Goal: Obtain resource: Download file/media

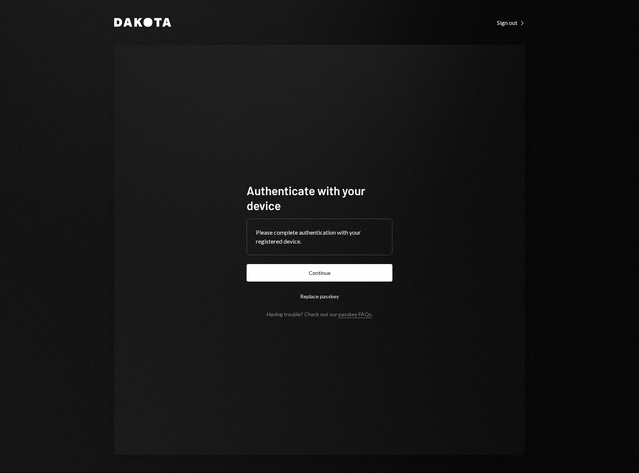
click at [322, 281] on form "Authenticate with your device Please complete authentication with your register…" at bounding box center [320, 250] width 146 height 134
click at [327, 275] on button "Continue" at bounding box center [320, 272] width 146 height 17
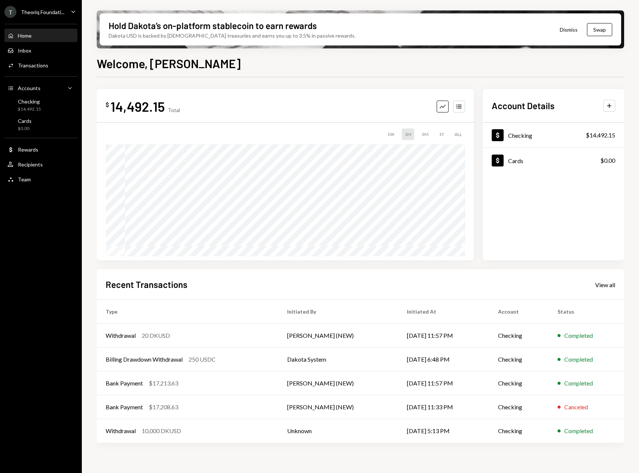
click at [63, 6] on ul "[PERSON_NAME] Foundati... Caret Down Home Home Inbox Inbox Activities Transacti…" at bounding box center [41, 93] width 82 height 187
click at [70, 9] on icon "Caret Down" at bounding box center [73, 11] width 8 height 8
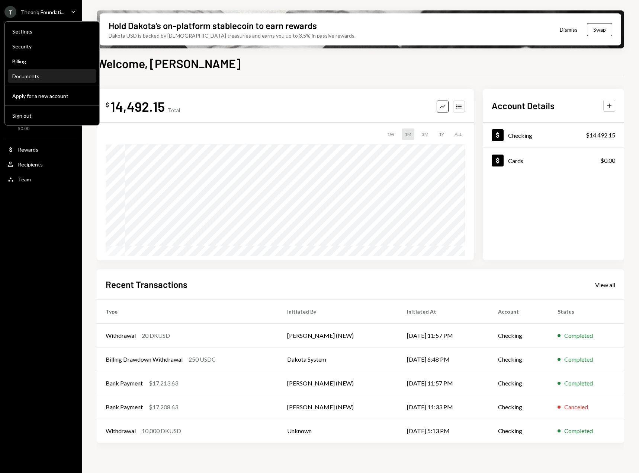
click at [22, 71] on div "Documents" at bounding box center [52, 76] width 80 height 13
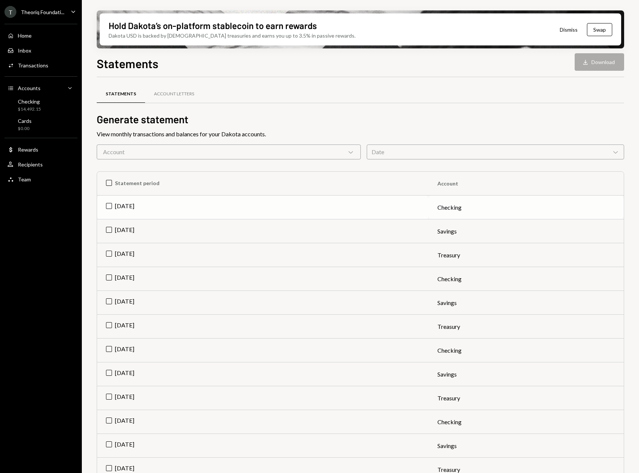
click at [111, 205] on td "[DATE]" at bounding box center [263, 207] width 332 height 24
click at [605, 65] on button "Download Download" at bounding box center [599, 61] width 49 height 17
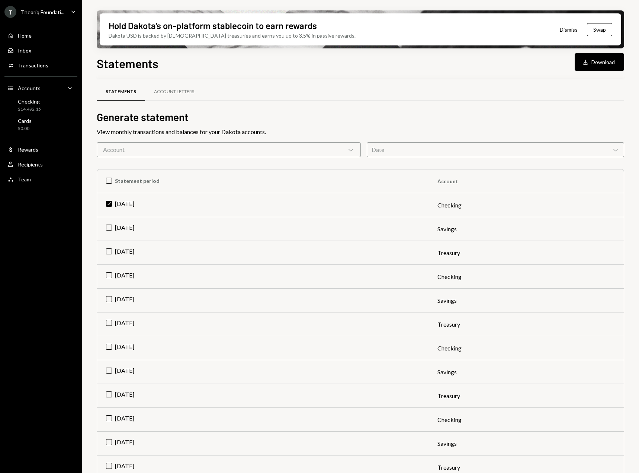
click at [51, 13] on div "Theoriq Foundati..." at bounding box center [43, 12] width 44 height 6
drag, startPoint x: 11, startPoint y: 270, endPoint x: 56, endPoint y: 452, distance: 187.1
click at [16, 274] on div "[PERSON_NAME] Foundati... Caret Down Home Home Inbox Inbox Activities Transacti…" at bounding box center [41, 236] width 82 height 473
click at [60, 11] on div "Theoriq Foundati..." at bounding box center [43, 12] width 44 height 6
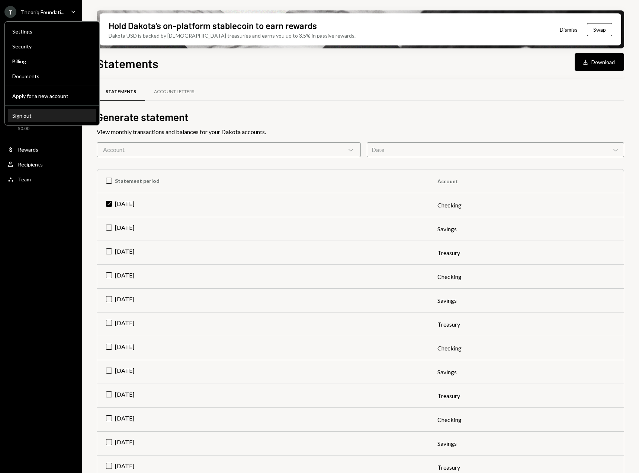
click at [28, 110] on button "Sign out" at bounding box center [52, 115] width 89 height 13
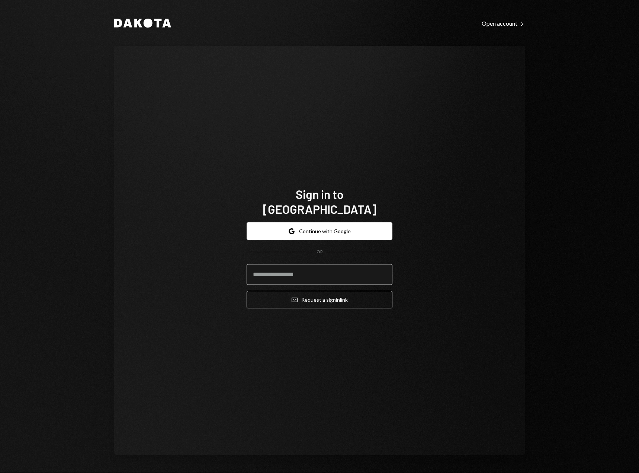
drag, startPoint x: 285, startPoint y: 278, endPoint x: 288, endPoint y: 270, distance: 8.1
click at [287, 275] on form "Google Continue with Google OR Email Request a sign in link" at bounding box center [320, 265] width 146 height 86
click at [287, 268] on input "email" at bounding box center [320, 274] width 146 height 21
type input "**********"
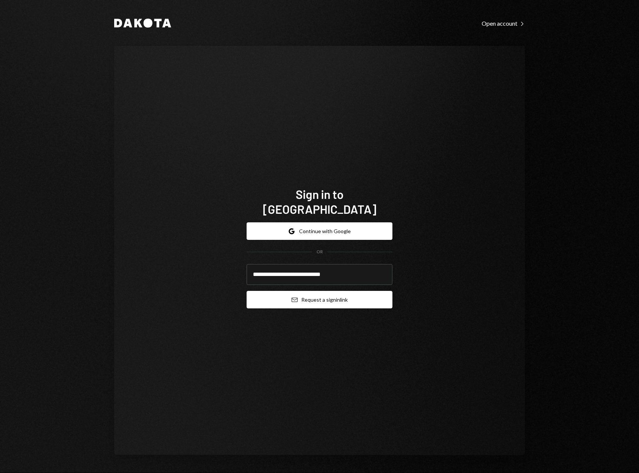
drag, startPoint x: 310, startPoint y: 282, endPoint x: 304, endPoint y: 296, distance: 14.9
click at [309, 284] on form "**********" at bounding box center [320, 265] width 146 height 86
click at [305, 296] on button "Email Request a sign in link" at bounding box center [320, 299] width 146 height 17
